Goal: Task Accomplishment & Management: Manage account settings

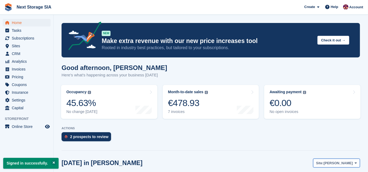
click at [349, 164] on span "[PERSON_NAME]" at bounding box center [337, 163] width 29 height 5
click at [340, 165] on span "[PERSON_NAME]" at bounding box center [337, 163] width 29 height 5
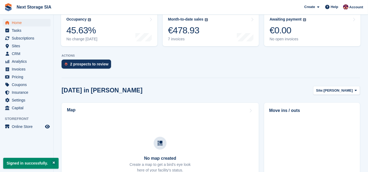
click at [80, 59] on div "ACTIONS 2 prospects to review" at bounding box center [211, 62] width 298 height 17
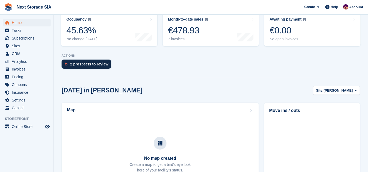
click at [79, 63] on div "2 prospects to review" at bounding box center [89, 64] width 38 height 4
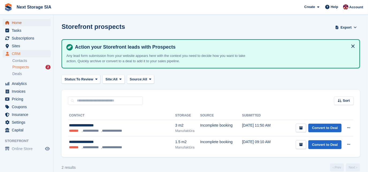
click at [19, 25] on span "Home" at bounding box center [28, 22] width 32 height 7
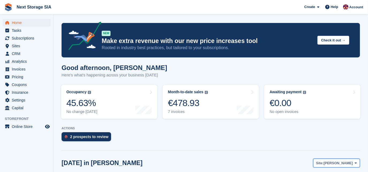
click at [350, 166] on button "Site: [PERSON_NAME]" at bounding box center [336, 163] width 47 height 9
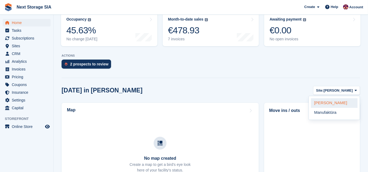
click at [331, 104] on link "[PERSON_NAME]" at bounding box center [334, 103] width 47 height 10
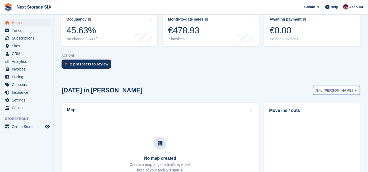
click at [337, 94] on button "Site: [PERSON_NAME]" at bounding box center [336, 90] width 47 height 9
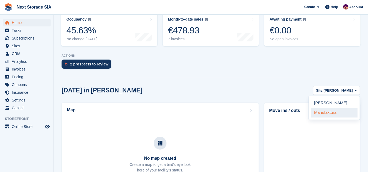
click at [332, 110] on link "Manufaktūra" at bounding box center [334, 113] width 47 height 10
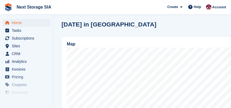
scroll to position [152, 0]
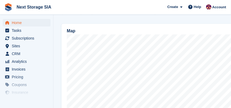
click at [194, 0] on div "Create Subscription Invoice Contact Deal Discount Page Help Chat Support Submit…" at bounding box center [197, 7] width 64 height 14
